Goal: Task Accomplishment & Management: Manage account settings

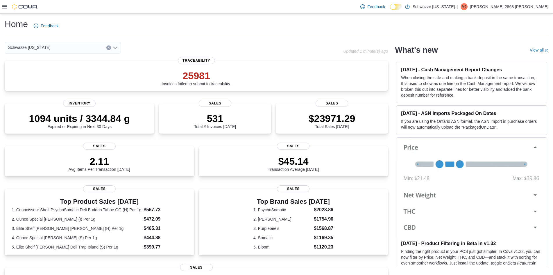
click at [3, 8] on icon at bounding box center [4, 6] width 5 height 5
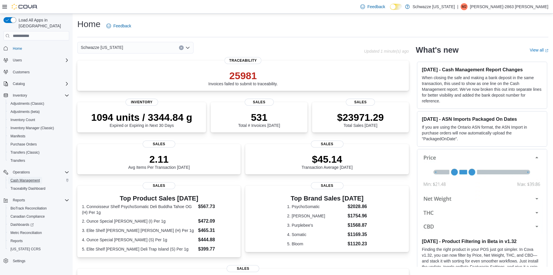
click at [30, 178] on span "Cash Management" at bounding box center [24, 180] width 29 height 5
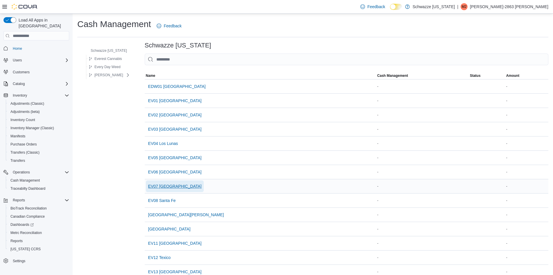
click at [170, 184] on span "EV07 Paradise Hills" at bounding box center [175, 186] width 54 height 6
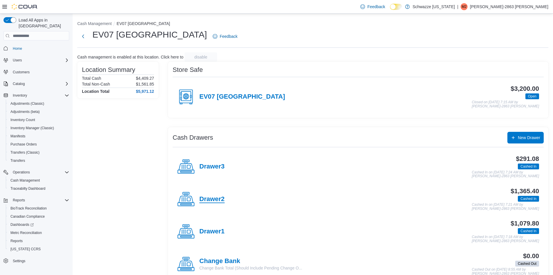
click at [219, 197] on h4 "Drawer2" at bounding box center [212, 199] width 25 height 8
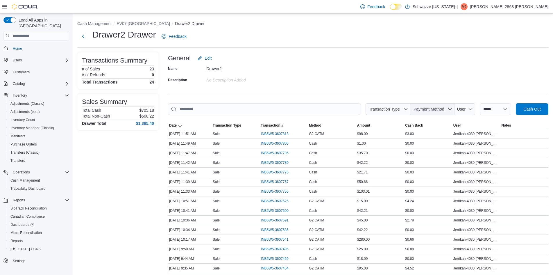
click at [440, 112] on span "Payment Method" at bounding box center [433, 109] width 40 height 12
click at [422, 123] on span "G2 CATM" at bounding box center [436, 121] width 69 height 7
type input "**********"
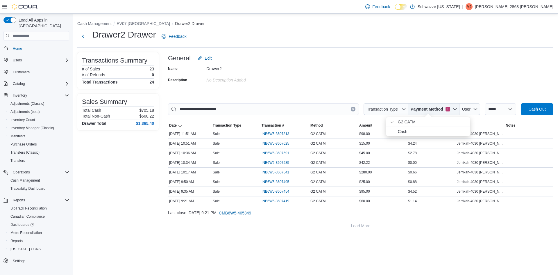
click at [444, 105] on span "Payment Method 1" at bounding box center [434, 109] width 47 height 12
click at [453, 108] on icon "button" at bounding box center [455, 109] width 5 height 5
click at [422, 121] on span "G2 CATM . Checked option." at bounding box center [432, 121] width 69 height 7
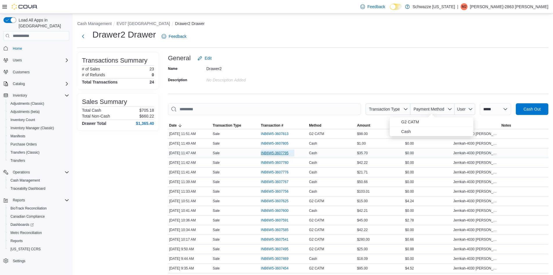
click at [276, 152] on span "INB6W5-3607795" at bounding box center [275, 153] width 28 height 5
click at [467, 108] on span "User" at bounding box center [465, 109] width 16 height 12
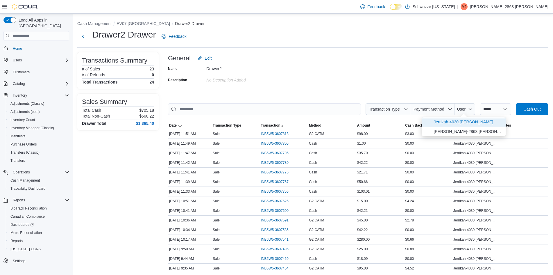
click at [460, 123] on span "Jerrikah-4030 Usrey" at bounding box center [468, 121] width 69 height 7
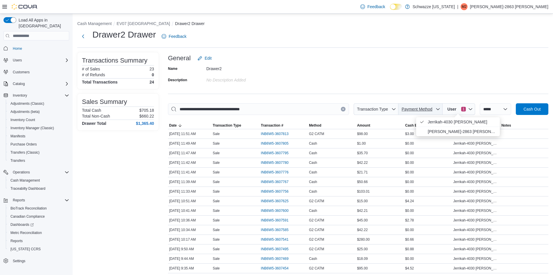
click at [439, 108] on icon "button" at bounding box center [438, 109] width 3 height 2
click at [429, 129] on span "Cash" at bounding box center [424, 131] width 69 height 7
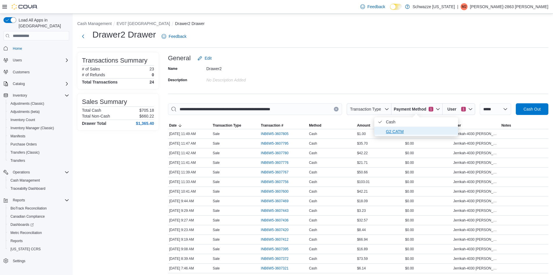
click at [402, 131] on span "G2 CATM" at bounding box center [420, 131] width 69 height 7
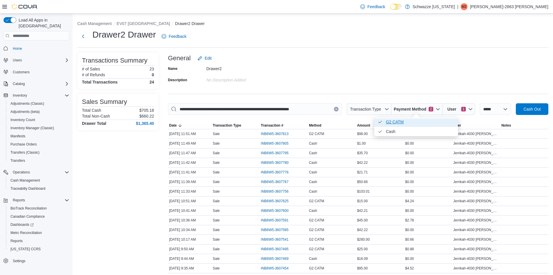
click at [400, 123] on span "G2 CATM . Checked option." at bounding box center [420, 121] width 69 height 7
click at [391, 121] on span "Cash . Checked option." at bounding box center [420, 121] width 69 height 7
click at [397, 124] on span "G2 CATM" at bounding box center [417, 121] width 55 height 7
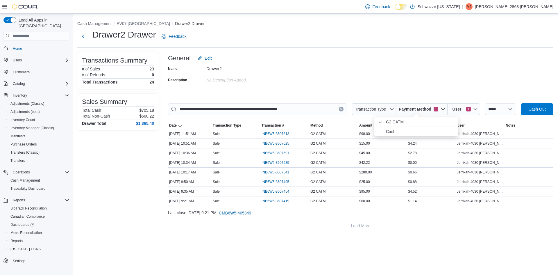
click at [400, 251] on div "**********" at bounding box center [316, 144] width 486 height 261
click at [434, 108] on span "1" at bounding box center [436, 109] width 5 height 5
click at [403, 129] on span "Cash" at bounding box center [413, 131] width 55 height 7
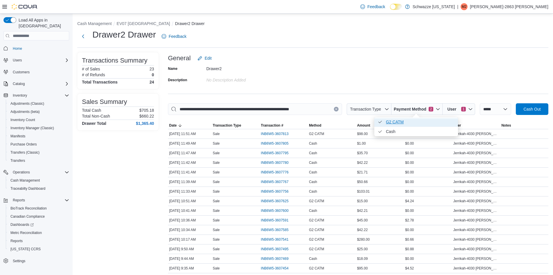
click at [409, 120] on span "G2 CATM . Checked option." at bounding box center [420, 121] width 69 height 7
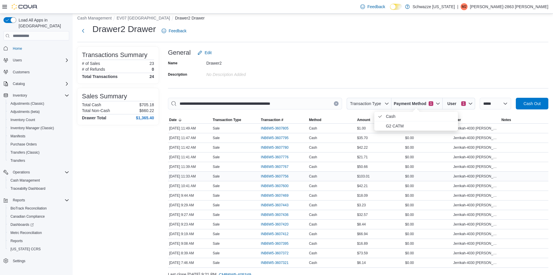
scroll to position [7, 0]
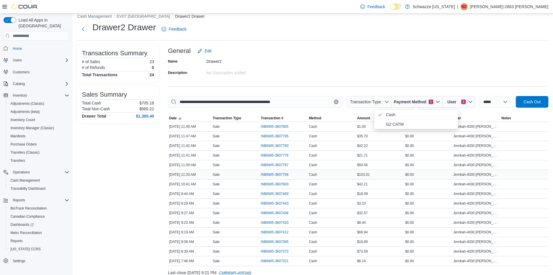
click at [359, 177] on div "$103.01" at bounding box center [380, 174] width 48 height 7
click at [288, 175] on span "INB6W5-3607756" at bounding box center [275, 174] width 28 height 5
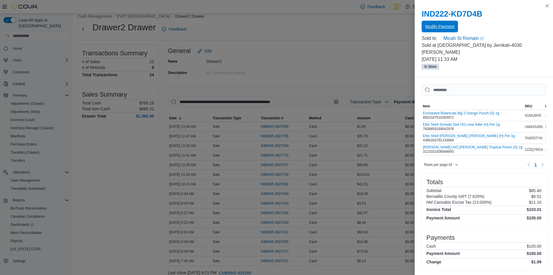
click at [441, 26] on span "Modify Payment" at bounding box center [439, 27] width 29 height 6
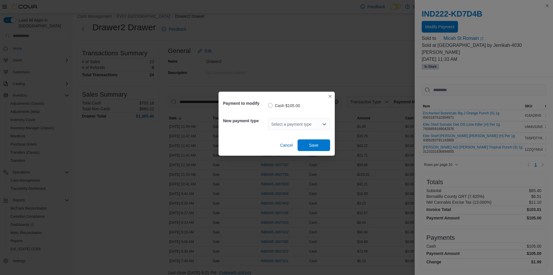
click at [298, 124] on div "Select a payment type" at bounding box center [299, 124] width 62 height 12
click at [298, 143] on span "G2 CATM" at bounding box center [303, 143] width 48 height 6
click at [314, 147] on span "Save" at bounding box center [313, 145] width 9 height 6
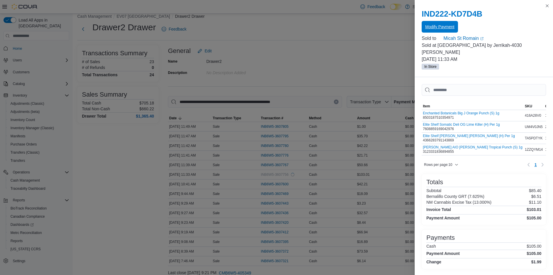
scroll to position [0, 0]
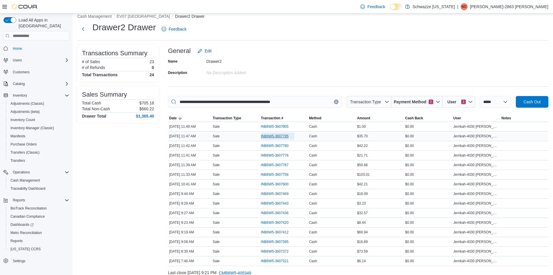
click at [273, 135] on span "INB6W5-3607795" at bounding box center [275, 136] width 28 height 5
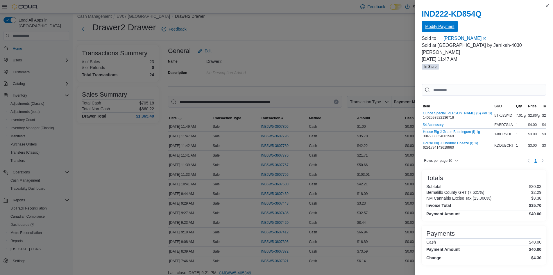
click at [444, 28] on span "Modify Payment" at bounding box center [439, 27] width 29 height 6
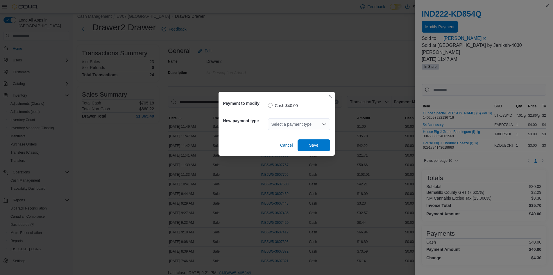
click at [297, 124] on div "Select a payment type" at bounding box center [299, 124] width 62 height 12
click at [286, 143] on span "G2 CATM" at bounding box center [303, 143] width 48 height 6
click at [314, 143] on span "Save" at bounding box center [313, 145] width 9 height 6
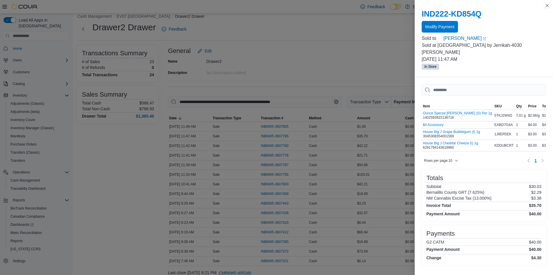
click at [547, 7] on button "Close this dialog" at bounding box center [547, 5] width 7 height 7
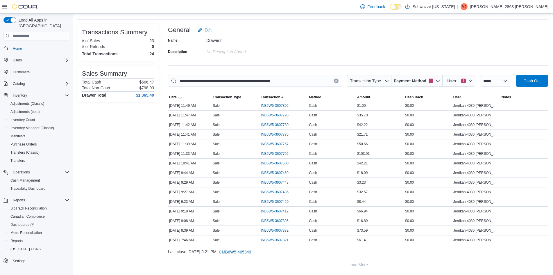
scroll to position [29, 0]
click at [433, 81] on span "Payment Method 1" at bounding box center [417, 81] width 47 height 12
click at [420, 99] on span "G2 CATM" at bounding box center [417, 102] width 84 height 9
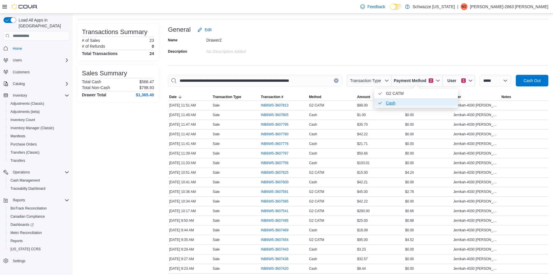
click at [389, 105] on span "Cash . Checked option." at bounding box center [420, 102] width 69 height 7
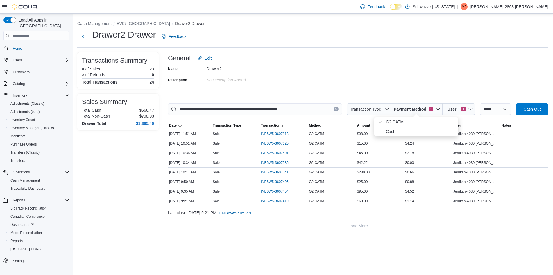
scroll to position [0, 0]
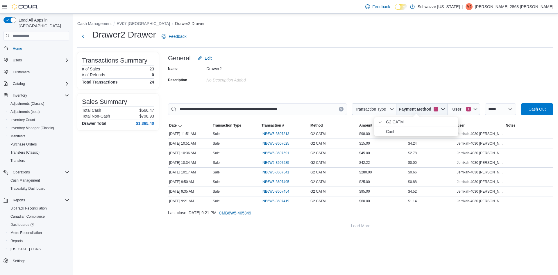
click at [417, 107] on span "Payment Method" at bounding box center [415, 109] width 33 height 6
click at [400, 108] on span "Payment Method" at bounding box center [415, 109] width 33 height 6
click at [398, 122] on span "G2 CATM . Checked option." at bounding box center [420, 121] width 69 height 7
type input "**********"
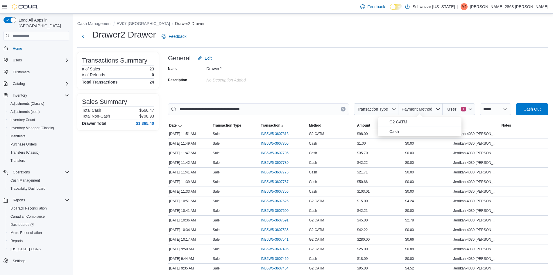
click at [402, 82] on div "Name Drawer2 Description No Description added" at bounding box center [358, 74] width 381 height 20
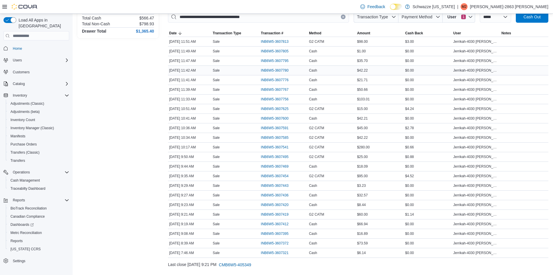
scroll to position [91, 0]
